Goal: Task Accomplishment & Management: Complete application form

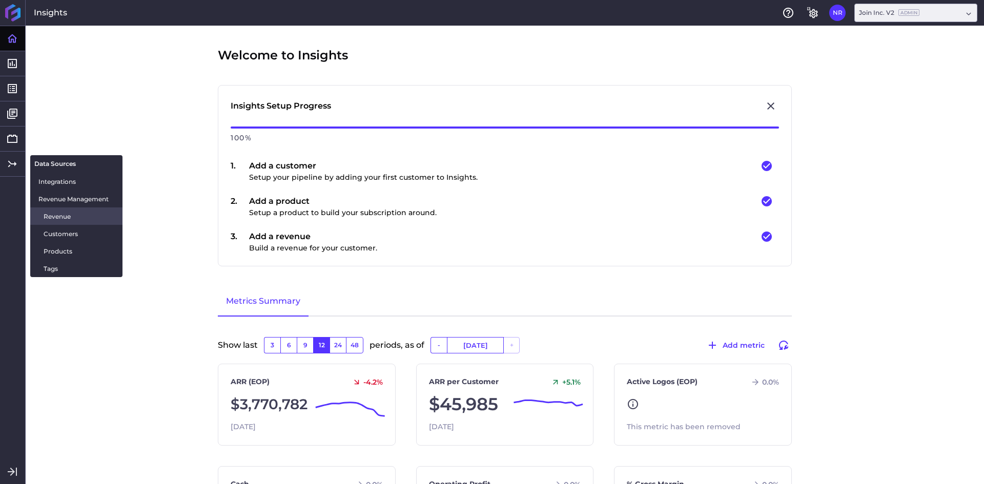
click at [64, 216] on span "Revenue" at bounding box center [79, 216] width 71 height 11
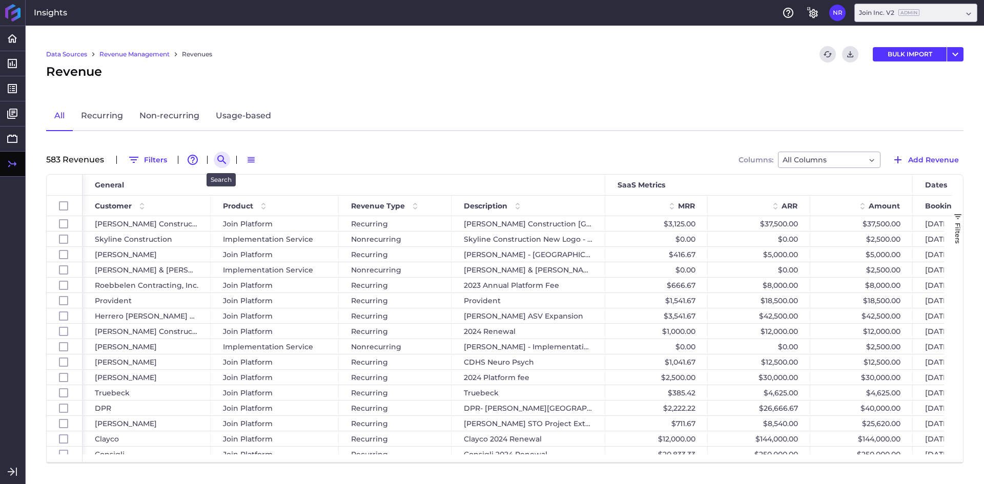
click at [218, 162] on icon "Search by" at bounding box center [222, 160] width 12 height 12
click at [297, 160] on input at bounding box center [272, 159] width 82 height 15
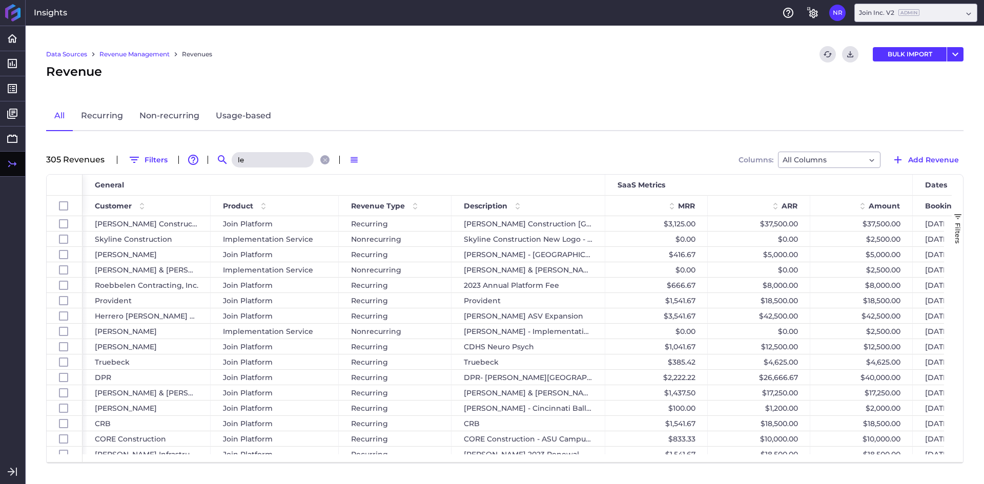
type input "l"
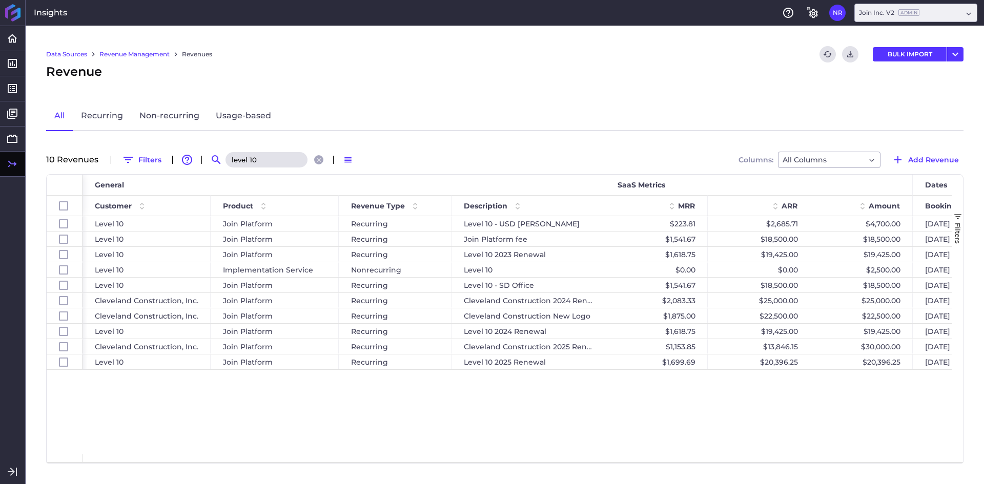
click at [381, 416] on div "Level 10 Join Platform Recurring Level 10 - USD [PERSON_NAME] $223.81 $2,685.71…" at bounding box center [517, 335] width 869 height 238
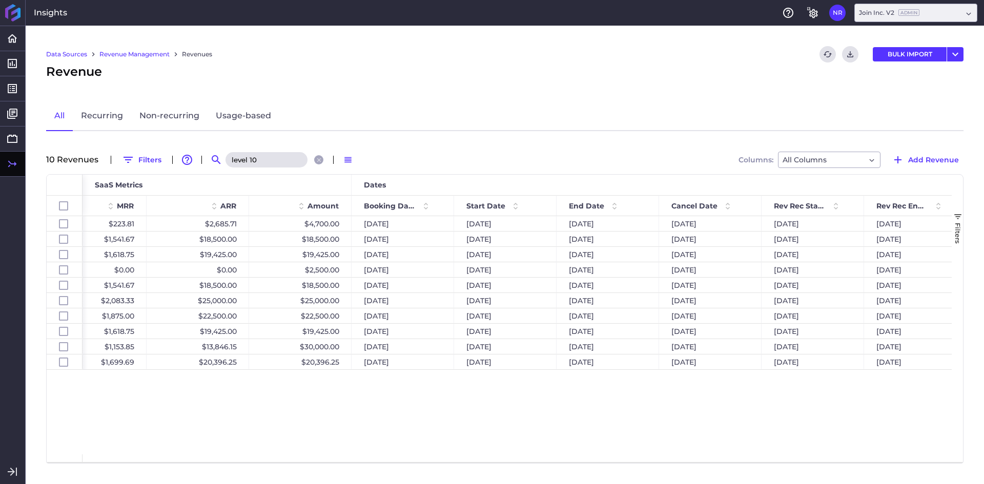
scroll to position [0, 452]
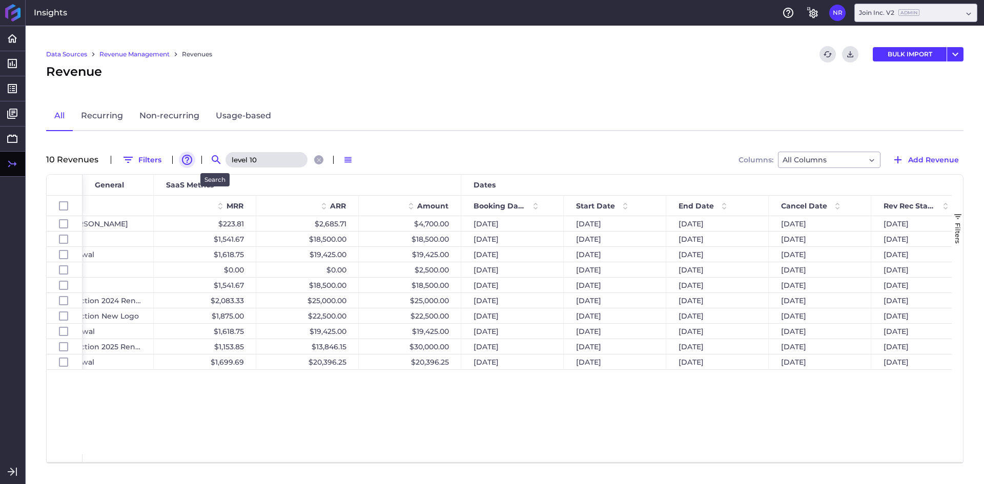
drag, startPoint x: 267, startPoint y: 162, endPoint x: 187, endPoint y: 162, distance: 80.0
click at [187, 162] on div "10 Revenue s Filters Advanced table features Search level 10 Switch to Default …" at bounding box center [505, 160] width 918 height 16
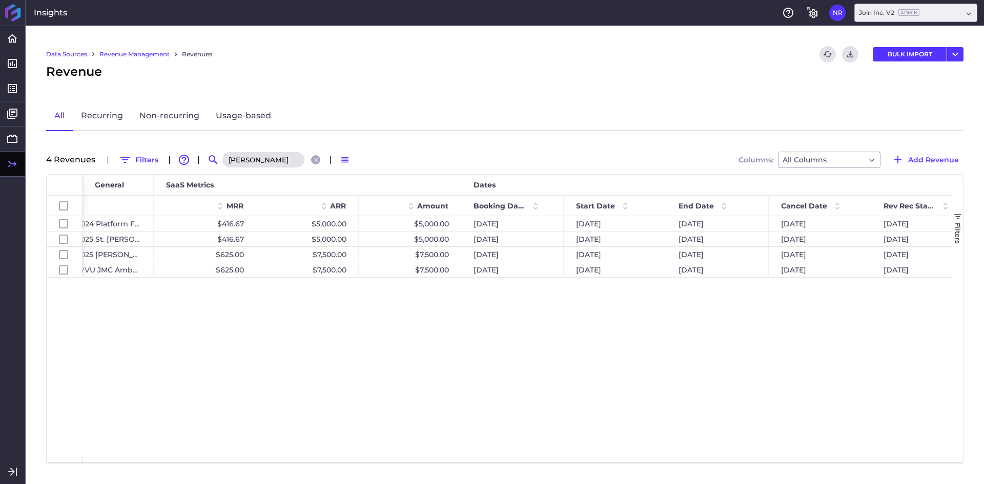
click at [194, 288] on div "Recurring [PERSON_NAME] 2024 Platform Fee $416.67 $5,000.00 $5,000.00 [DATE] [D…" at bounding box center [517, 335] width 869 height 238
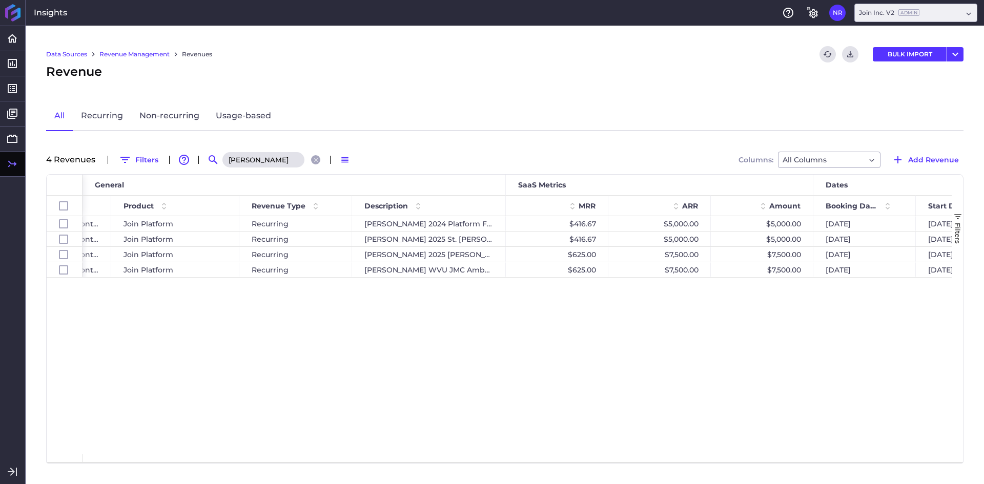
scroll to position [0, 96]
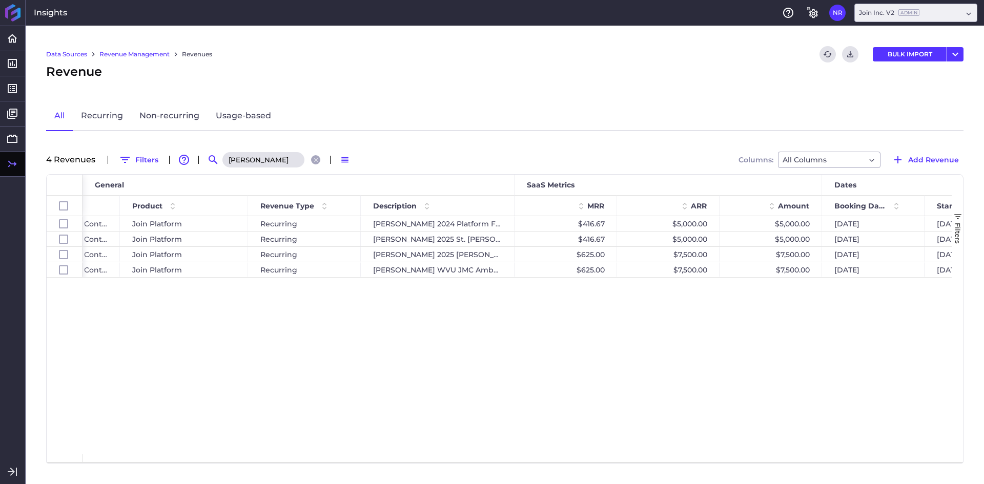
click at [259, 161] on input "[PERSON_NAME]" at bounding box center [263, 159] width 82 height 15
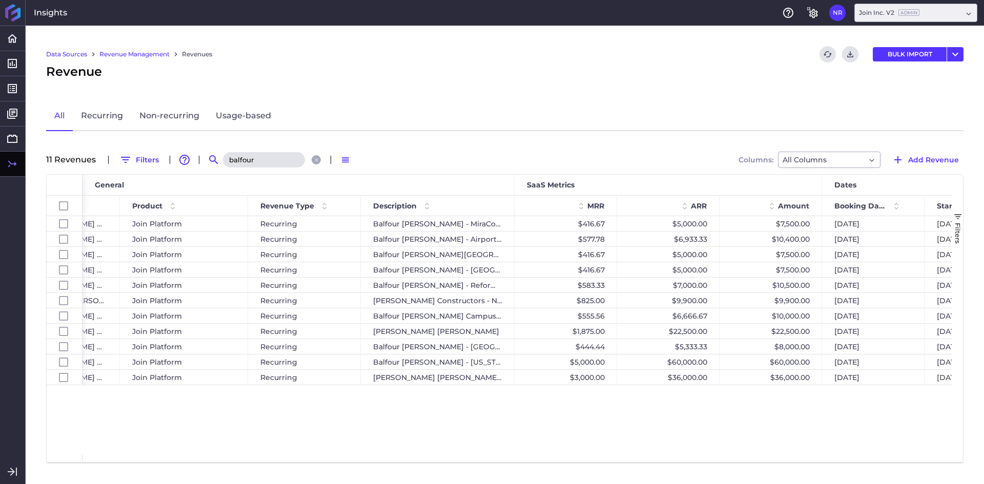
scroll to position [0, 0]
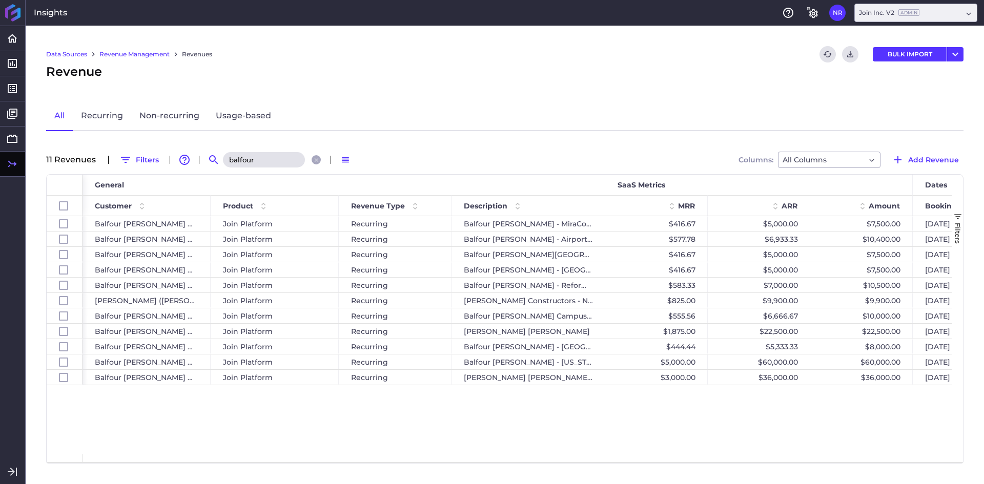
type input "balfour"
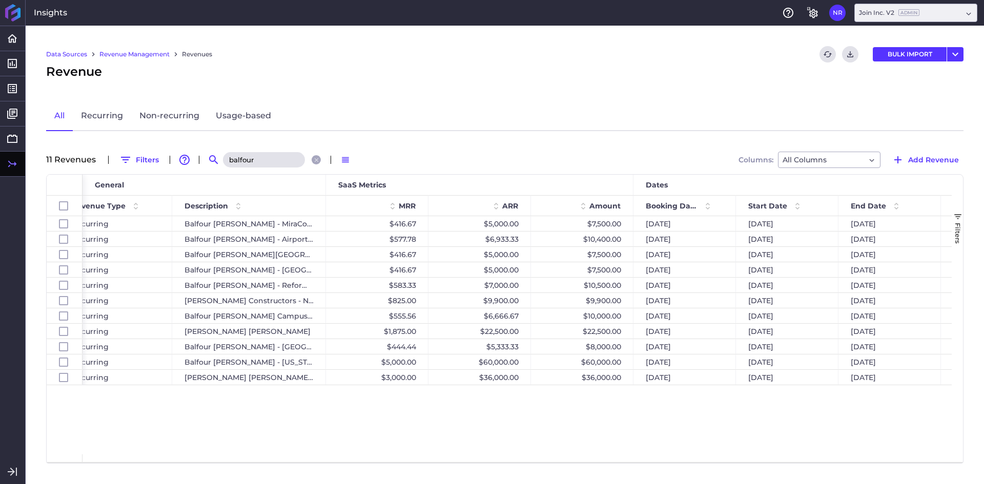
scroll to position [0, 297]
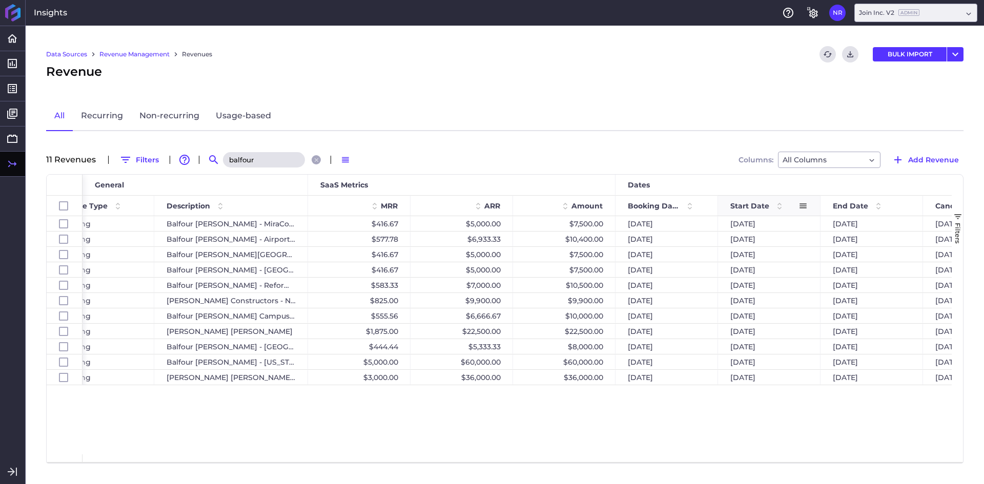
click at [776, 210] on span at bounding box center [779, 206] width 12 height 12
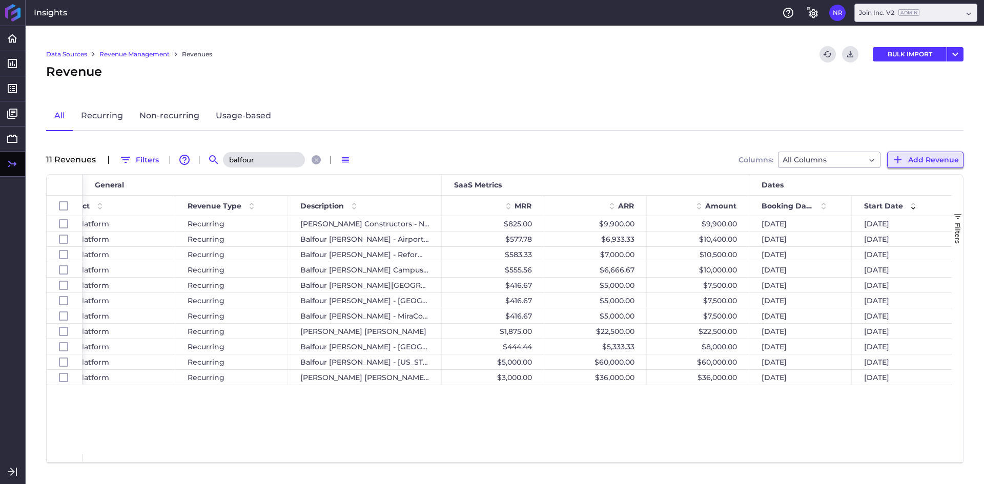
click at [933, 167] on button "Add Revenue" at bounding box center [925, 160] width 76 height 16
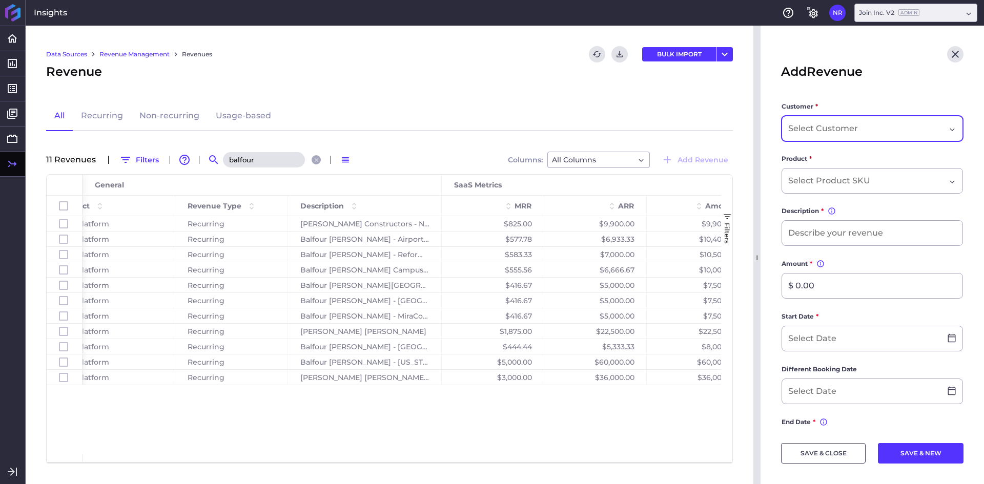
click at [834, 124] on input "Dropdown select" at bounding box center [824, 129] width 72 height 12
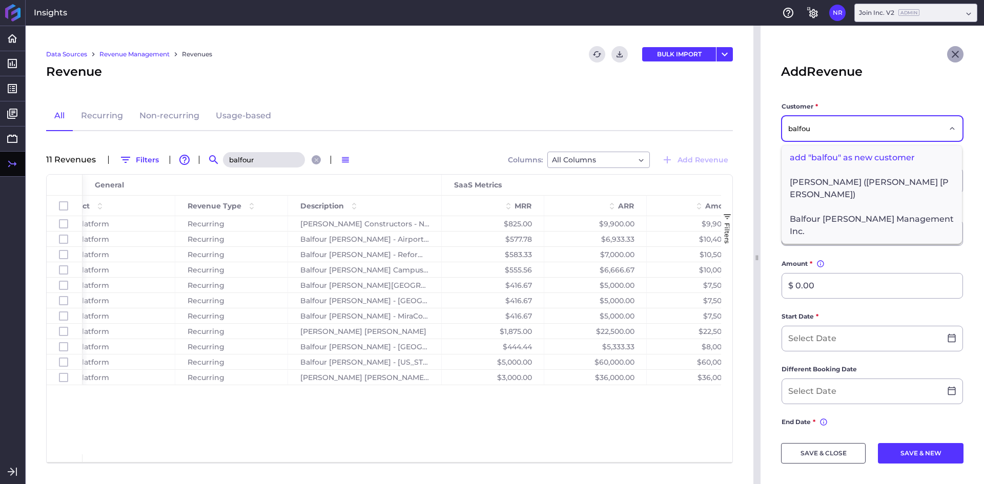
type input "balfou"
click at [952, 51] on icon "Close" at bounding box center [955, 54] width 12 height 12
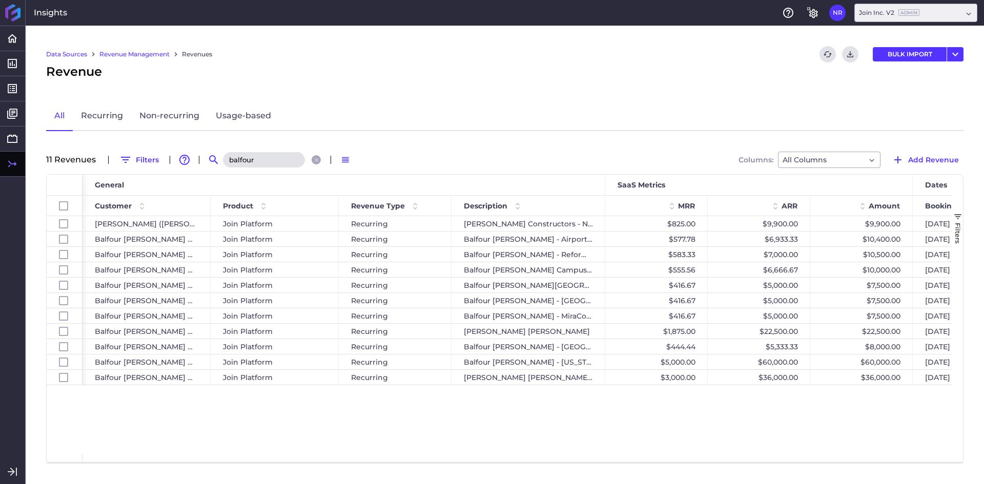
scroll to position [0, 61]
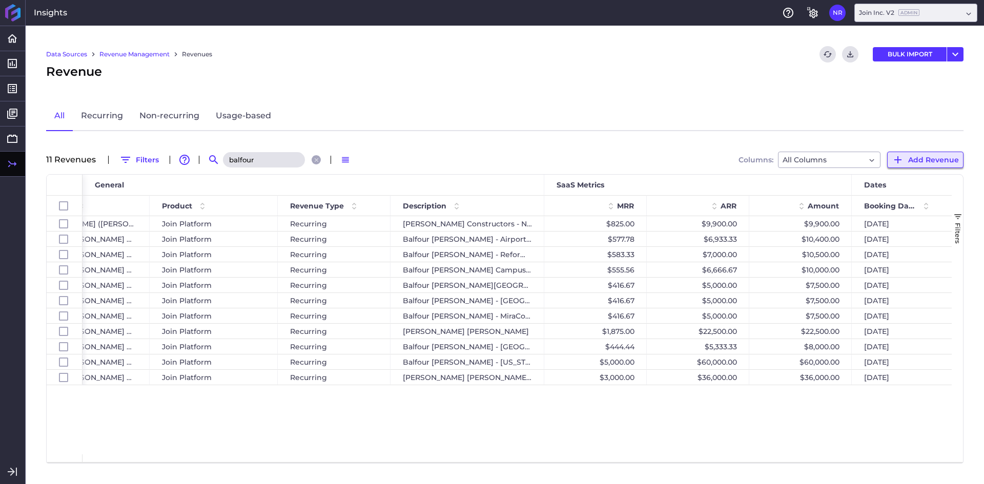
click at [929, 157] on span "Add Revenue" at bounding box center [933, 159] width 51 height 11
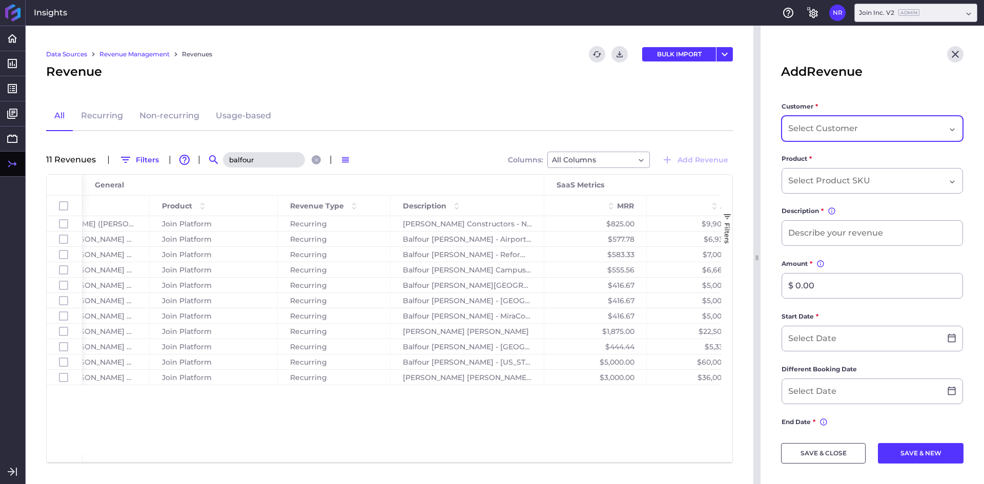
click at [851, 124] on input "Dropdown select" at bounding box center [824, 129] width 72 height 12
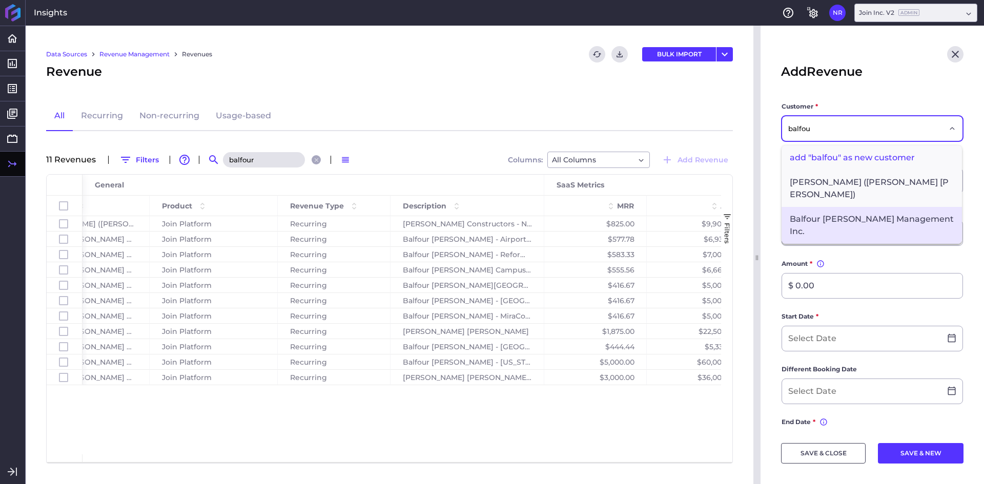
type input "balfou"
click at [841, 207] on span "Balfour [PERSON_NAME] Management Inc." at bounding box center [872, 225] width 180 height 37
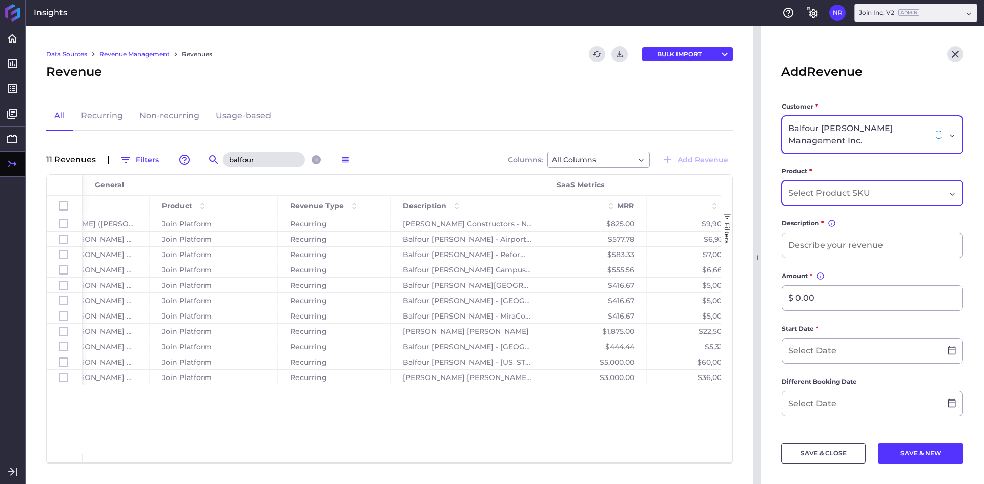
click at [830, 187] on input "Dropdown select" at bounding box center [831, 193] width 86 height 12
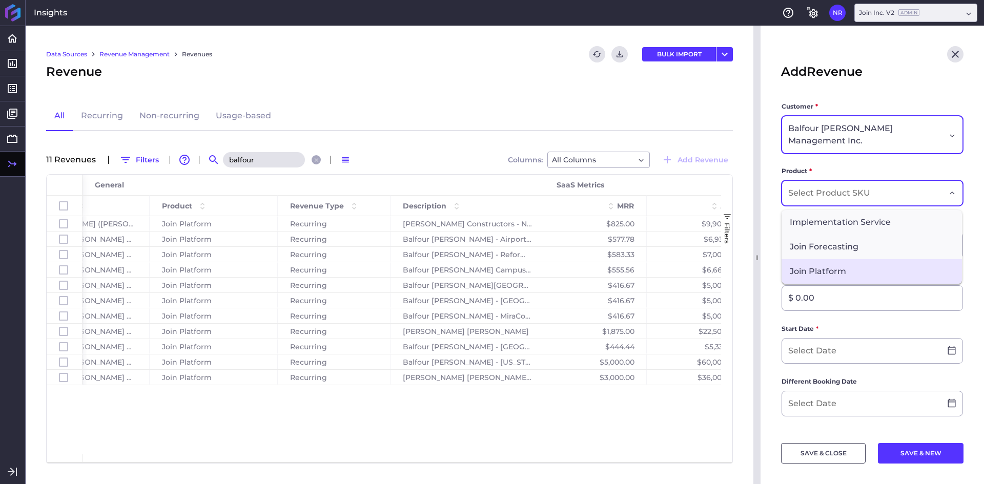
click at [816, 259] on span "Join Platform" at bounding box center [872, 271] width 180 height 25
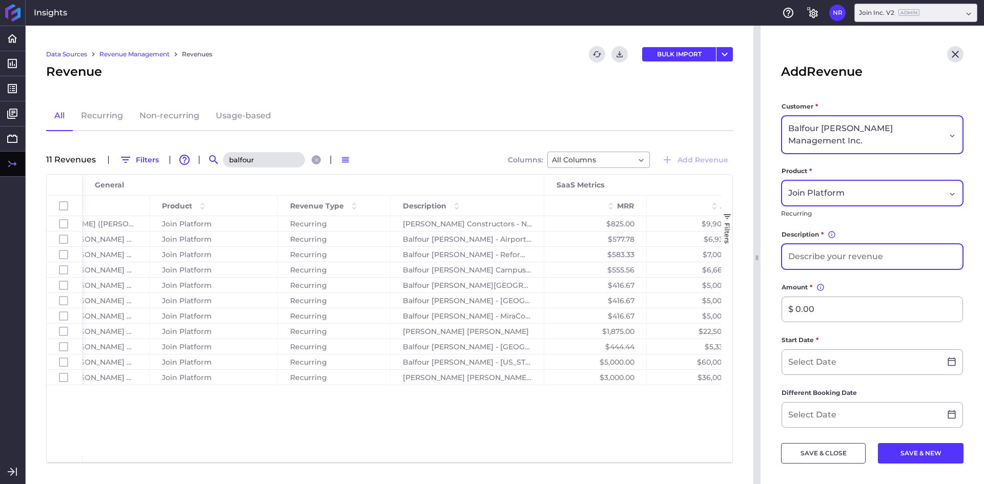
click at [843, 245] on input at bounding box center [872, 256] width 180 height 25
type input "Balfour [PERSON_NAME] - UMMS [GEOGRAPHIC_DATA]"
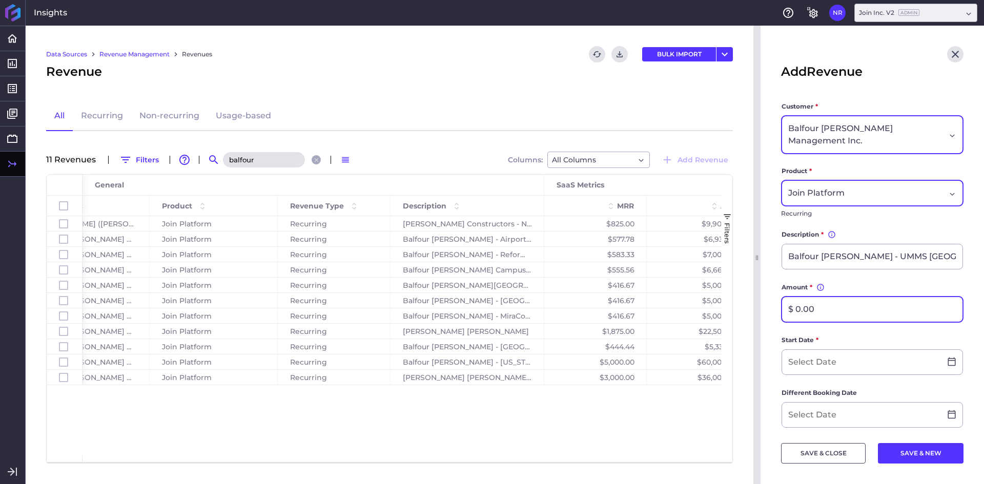
click at [840, 297] on input "$ 0.00" at bounding box center [872, 309] width 180 height 25
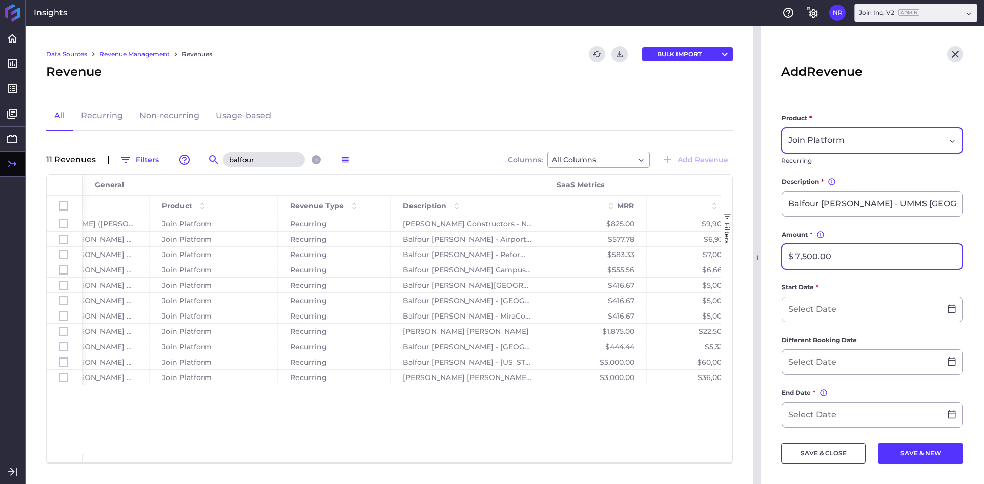
scroll to position [154, 0]
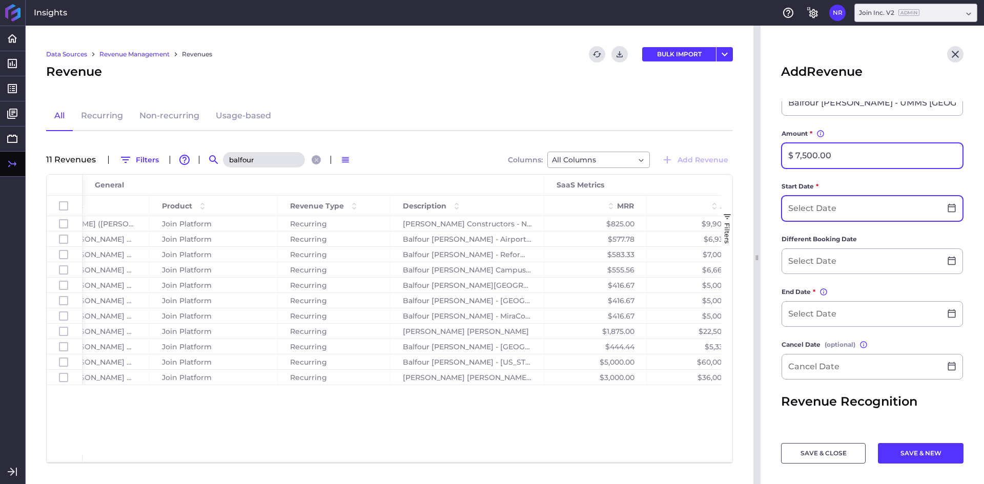
type input "$ 7,500.00"
click at [811, 205] on input at bounding box center [861, 208] width 159 height 25
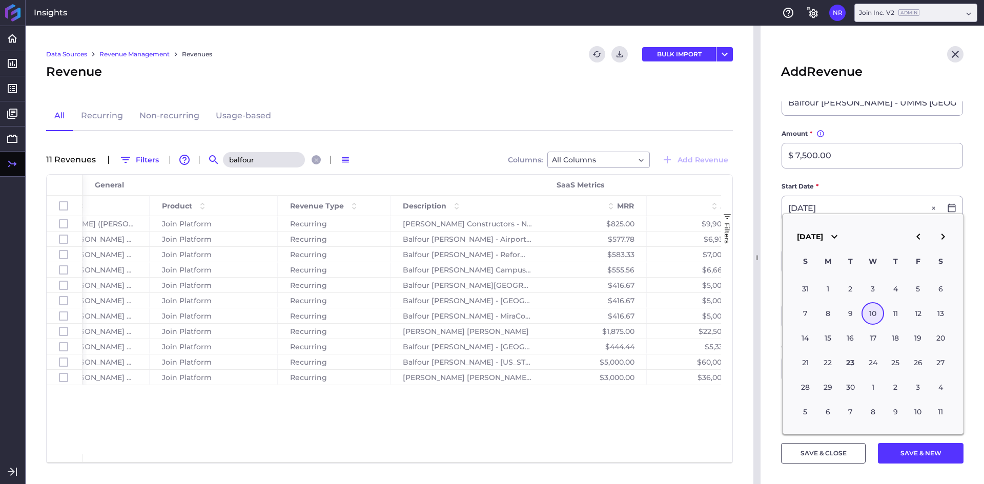
type input "[DATE]"
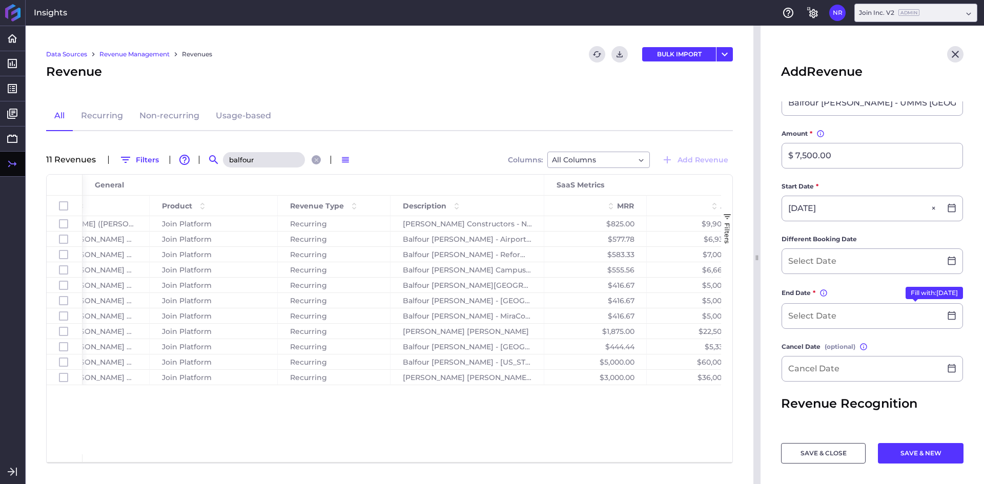
click at [776, 204] on main "Customer * Balfour [PERSON_NAME] Management Inc. Product * Join Platform Recurr…" at bounding box center [872, 260] width 223 height 625
drag, startPoint x: 798, startPoint y: 247, endPoint x: 571, endPoint y: 251, distance: 226.6
click at [798, 249] on input at bounding box center [861, 261] width 159 height 25
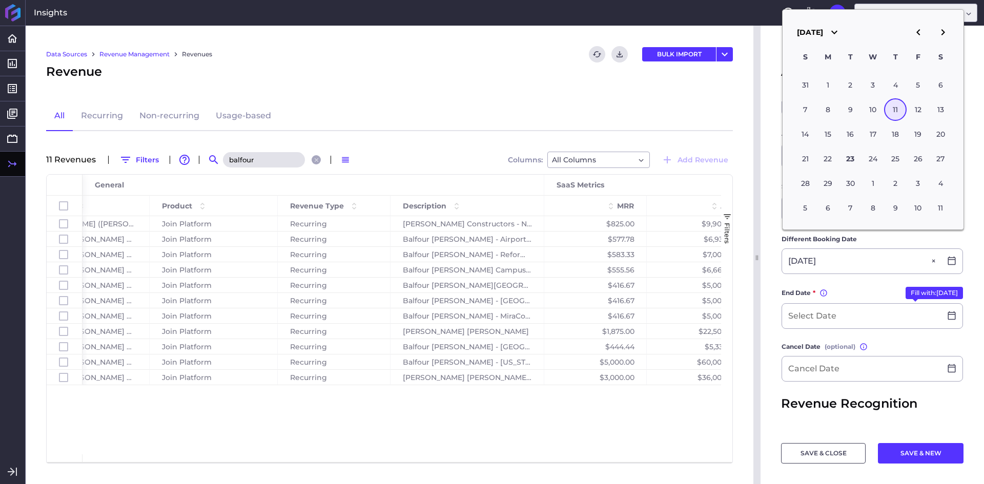
type input "[DATE]"
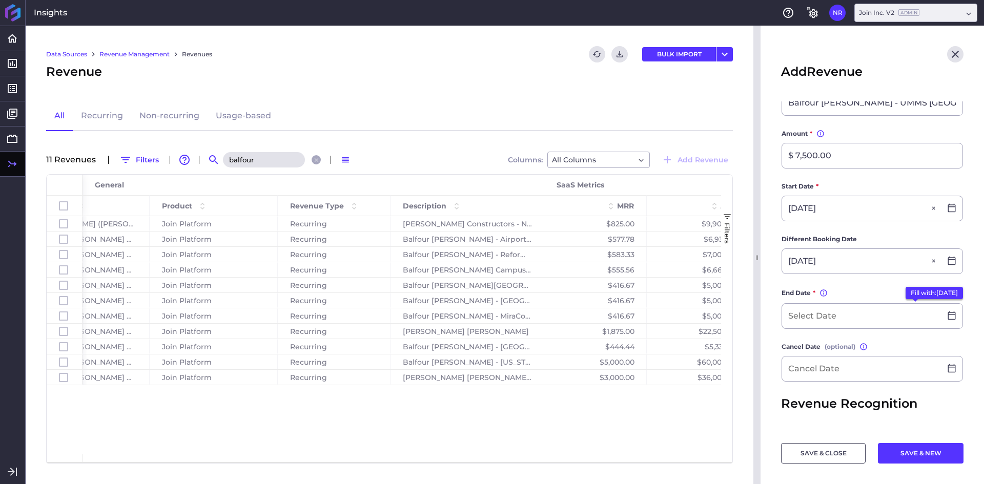
click at [927, 287] on button "Fill with: [DATE]" at bounding box center [934, 293] width 57 height 12
type input "[DATE]"
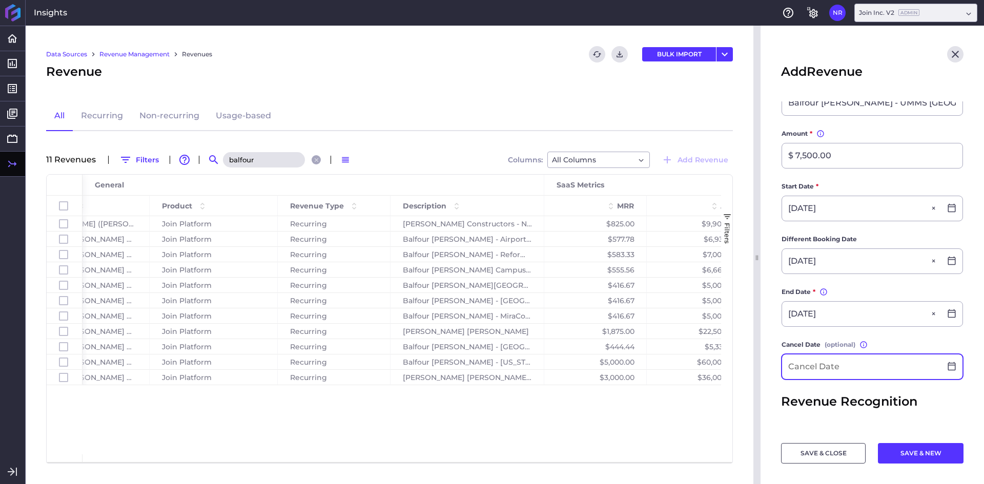
click at [823, 355] on input at bounding box center [861, 367] width 159 height 25
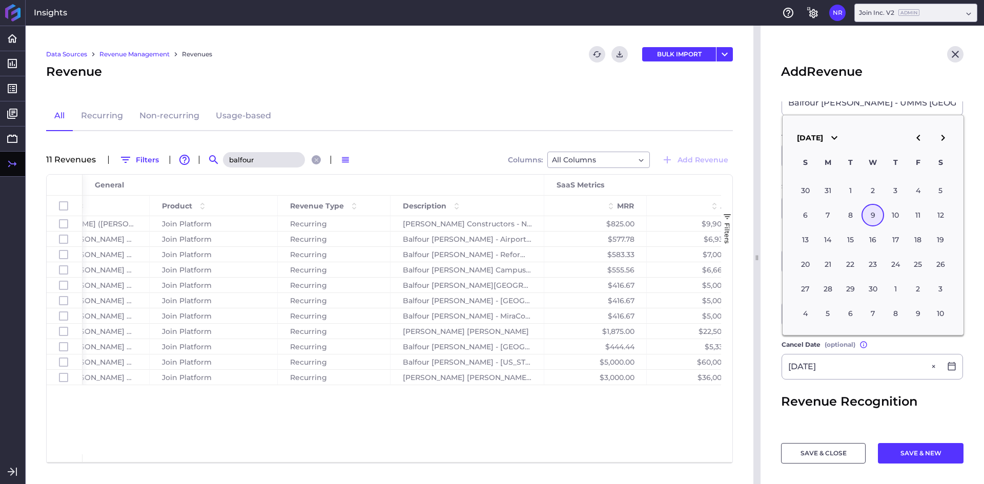
type input "[DATE]"
click at [767, 341] on main "Customer * Balfour [PERSON_NAME] Management Inc. Product * Join Platform Recurr…" at bounding box center [872, 259] width 223 height 623
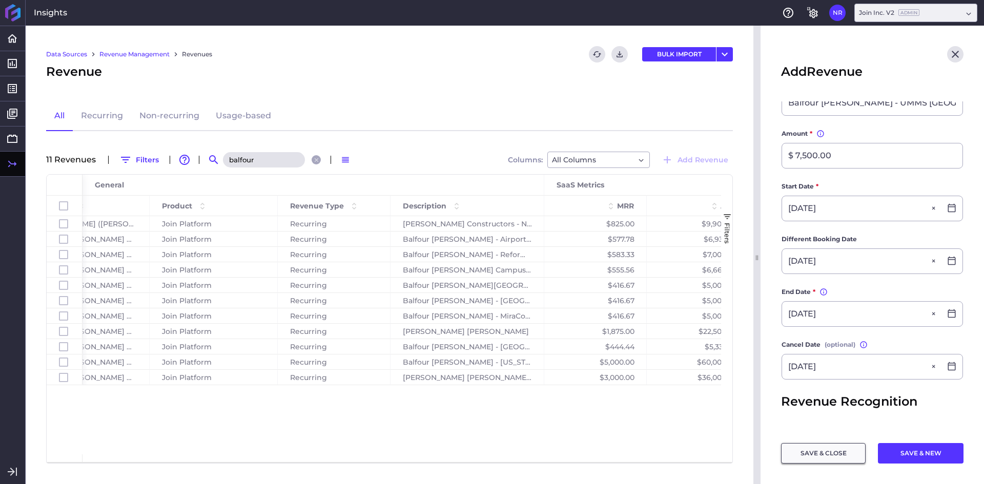
click at [829, 458] on button "SAVE & CLOSE" at bounding box center [823, 453] width 85 height 21
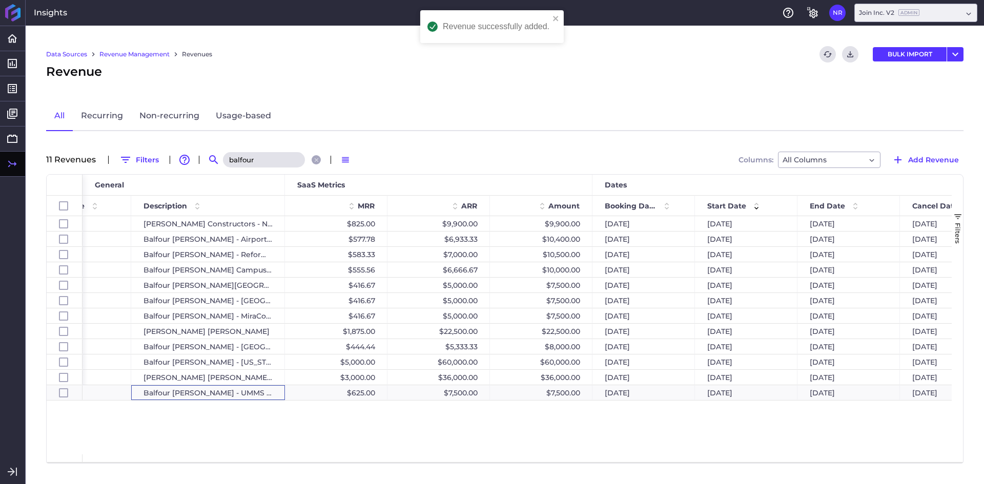
scroll to position [0, 349]
